Goal: Information Seeking & Learning: Understand process/instructions

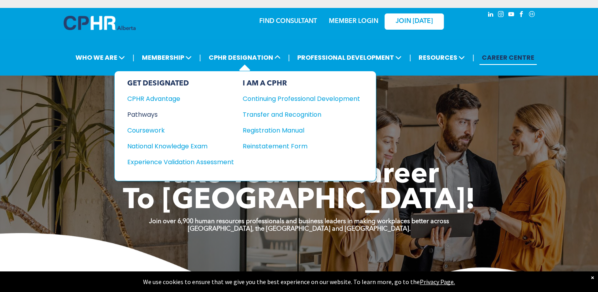
click at [153, 112] on div "Pathways" at bounding box center [175, 115] width 96 height 10
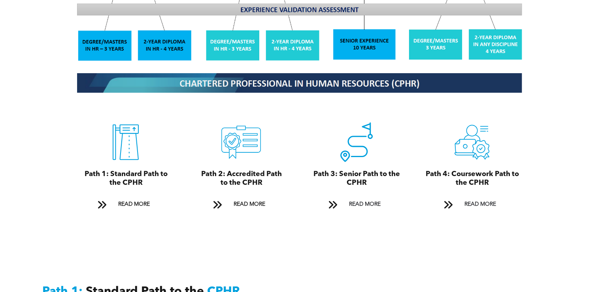
scroll to position [861, 0]
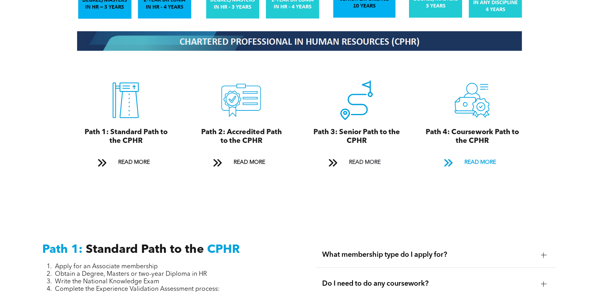
click at [449, 157] on span at bounding box center [448, 162] width 10 height 11
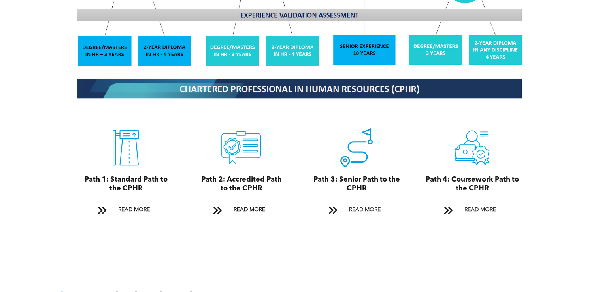
scroll to position [807, 0]
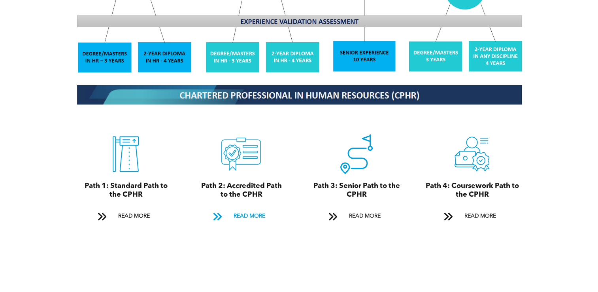
click at [223, 211] on span at bounding box center [217, 217] width 20 height 12
